Goal: Task Accomplishment & Management: Manage account settings

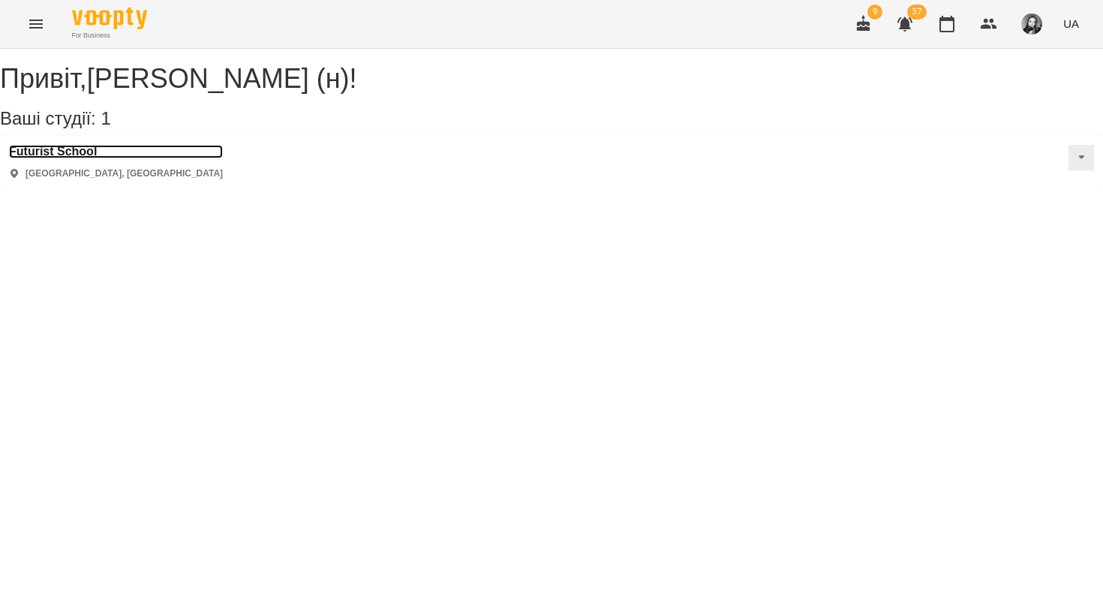
click at [97, 158] on h3 "Futurist School" at bounding box center [116, 152] width 214 height 14
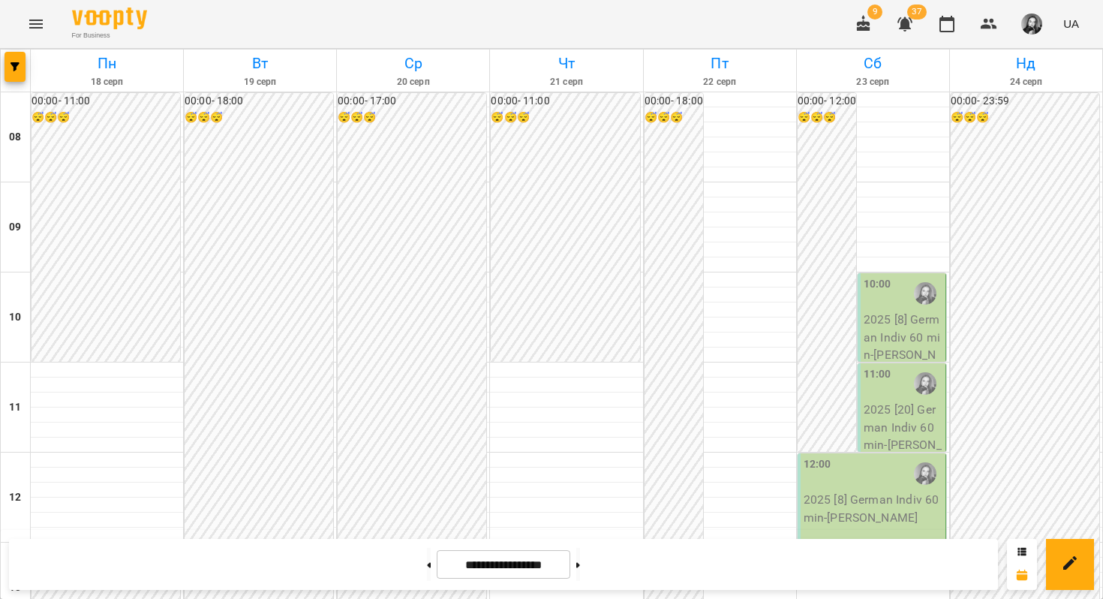
scroll to position [756, 0]
click at [427, 573] on button at bounding box center [429, 564] width 4 height 33
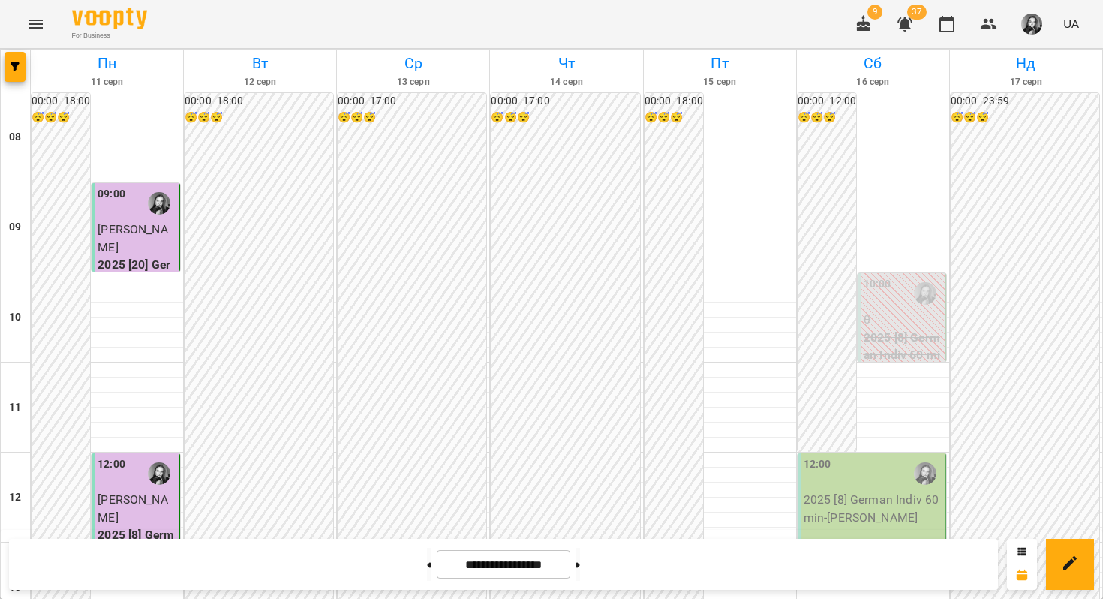
scroll to position [0, 0]
click at [580, 569] on button at bounding box center [578, 564] width 4 height 33
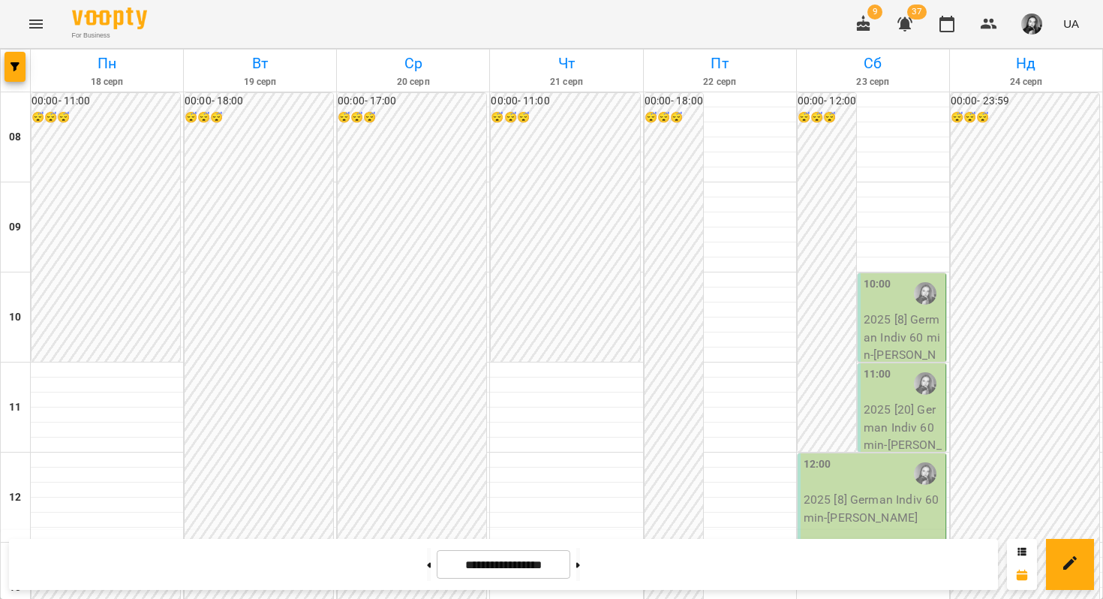
scroll to position [270, 0]
click at [427, 568] on button at bounding box center [429, 564] width 4 height 33
type input "**********"
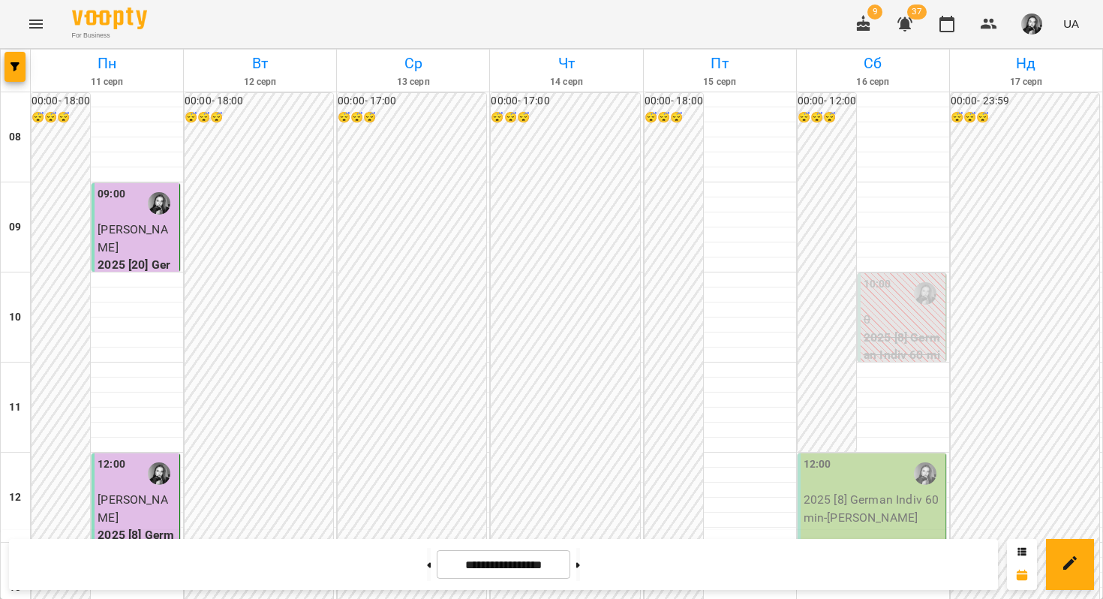
scroll to position [903, 0]
